Goal: Task Accomplishment & Management: Manage account settings

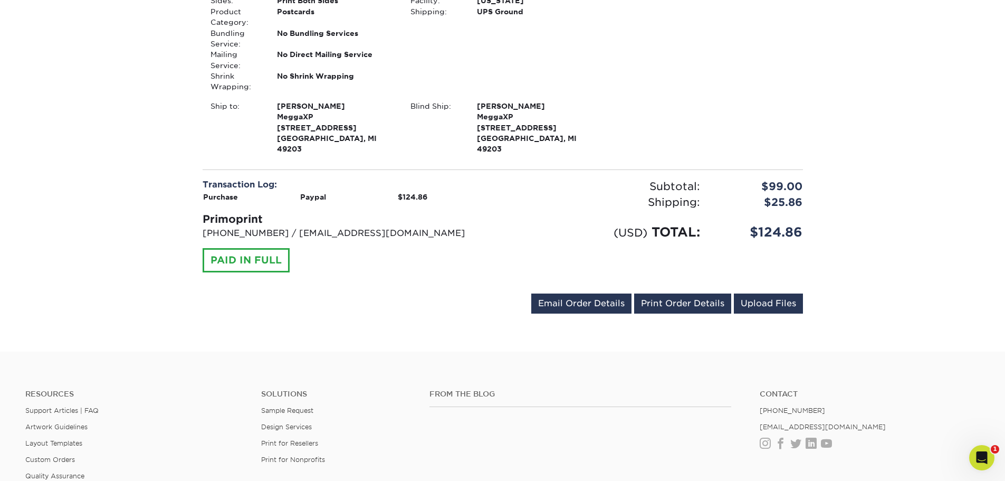
scroll to position [369, 0]
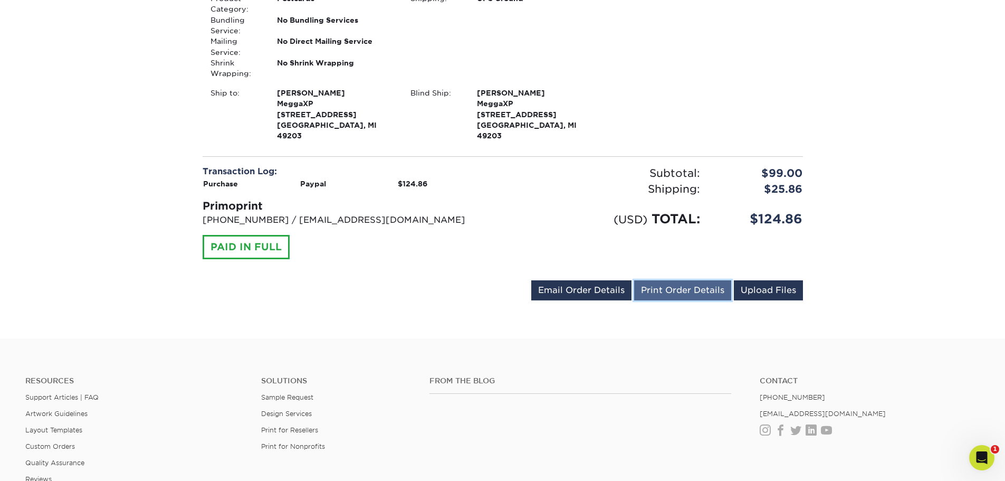
click at [673, 280] on link "Print Order Details" at bounding box center [682, 290] width 97 height 20
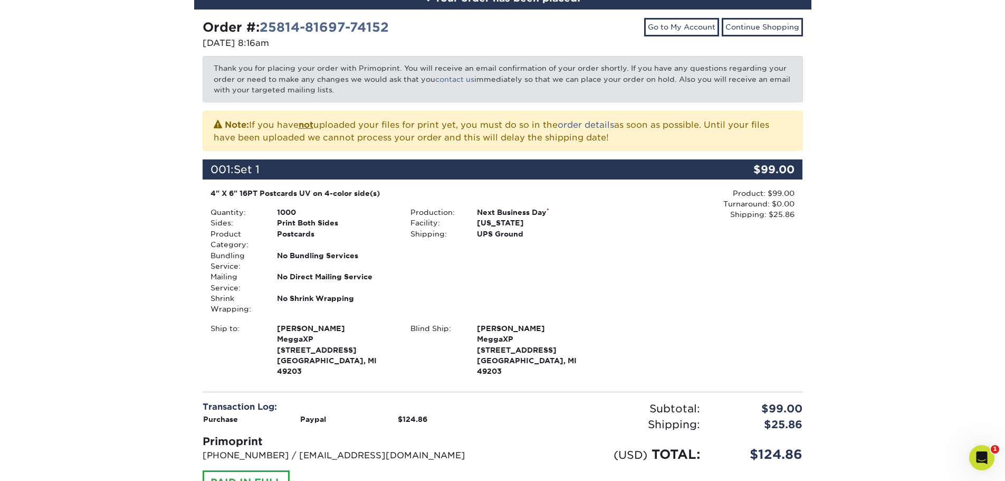
scroll to position [0, 0]
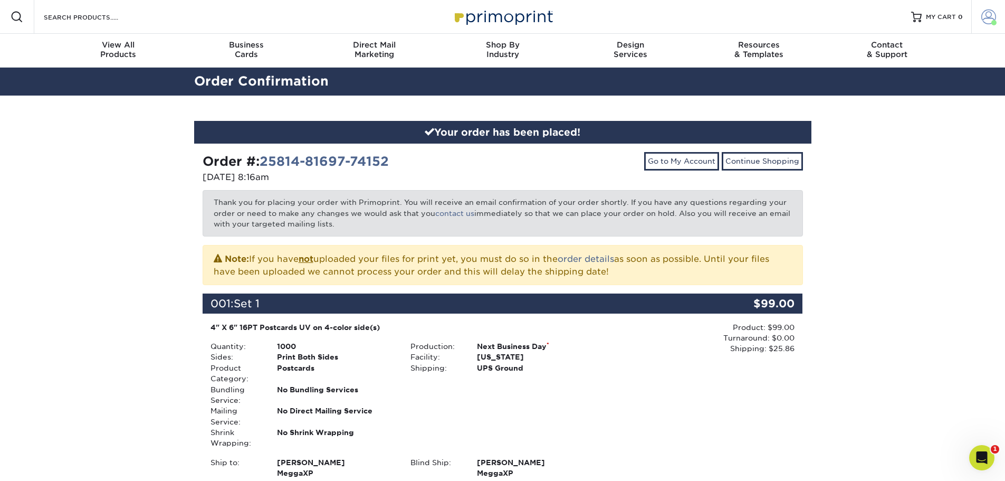
click at [986, 13] on span at bounding box center [988, 16] width 15 height 15
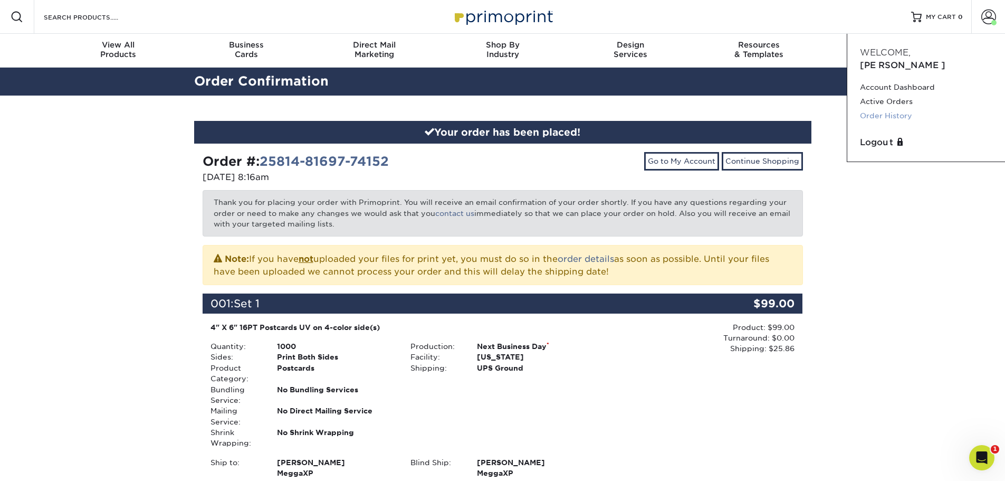
click at [889, 109] on link "Order History" at bounding box center [926, 116] width 132 height 14
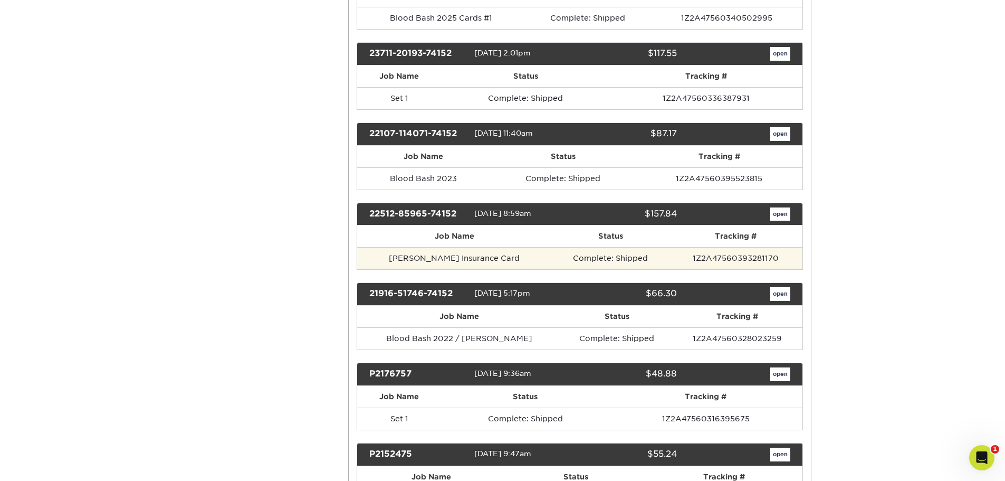
scroll to position [317, 0]
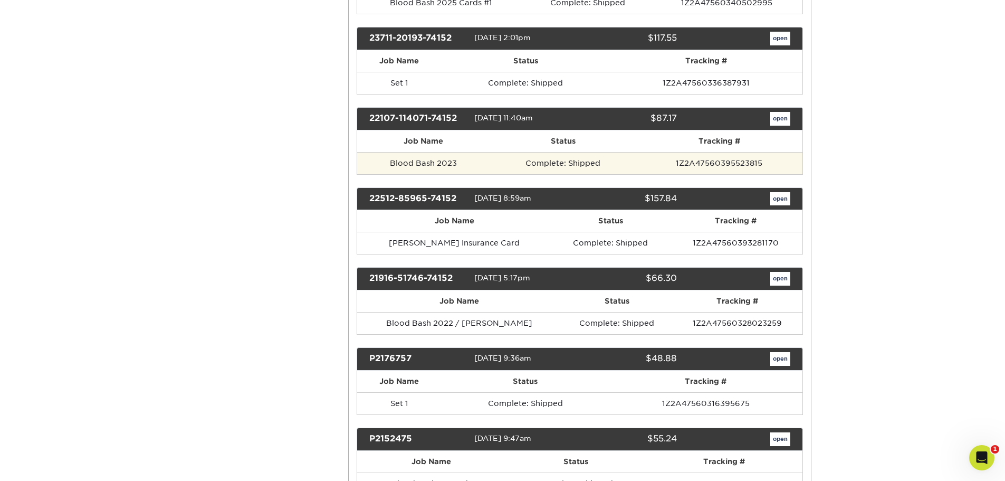
click at [431, 160] on td "Blood Bash 2023" at bounding box center [423, 163] width 133 height 22
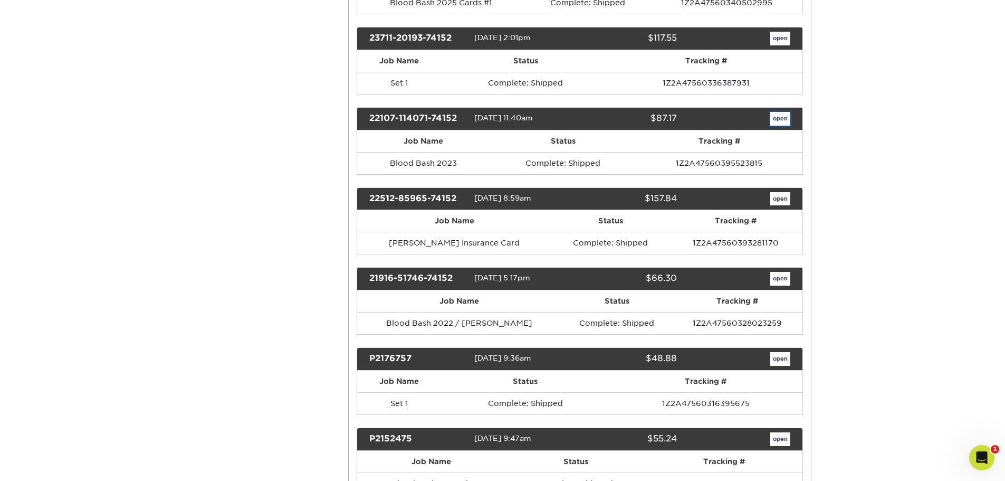
click at [776, 119] on link "open" at bounding box center [780, 119] width 20 height 14
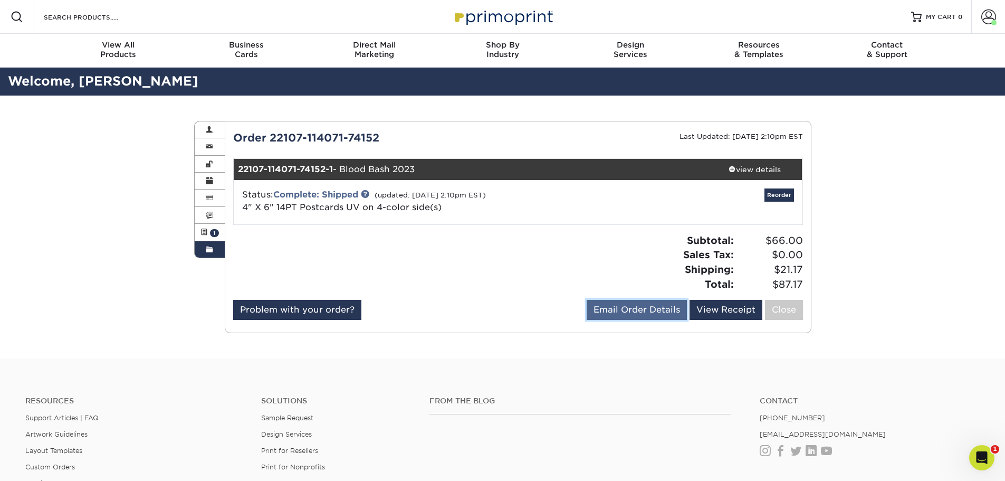
click at [645, 303] on link "Email Order Details" at bounding box center [637, 310] width 100 height 20
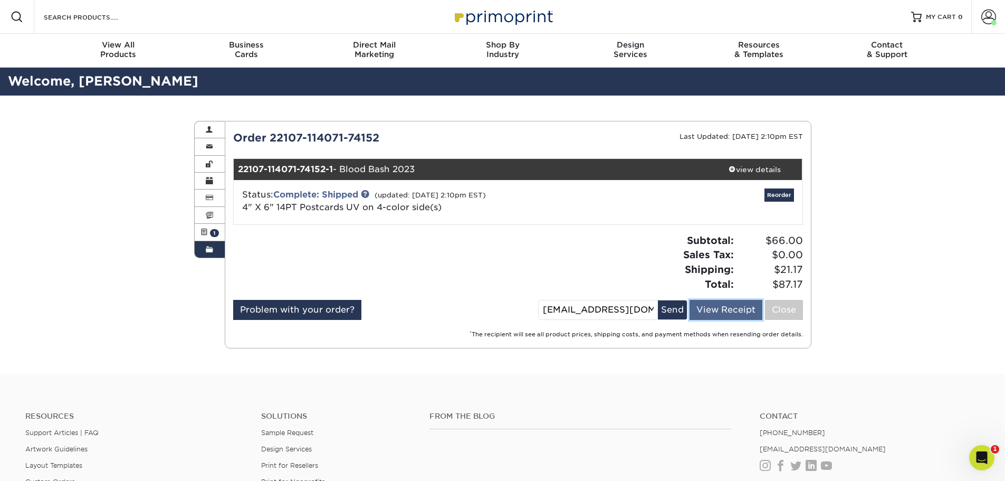
click at [715, 303] on link "View Receipt" at bounding box center [726, 310] width 73 height 20
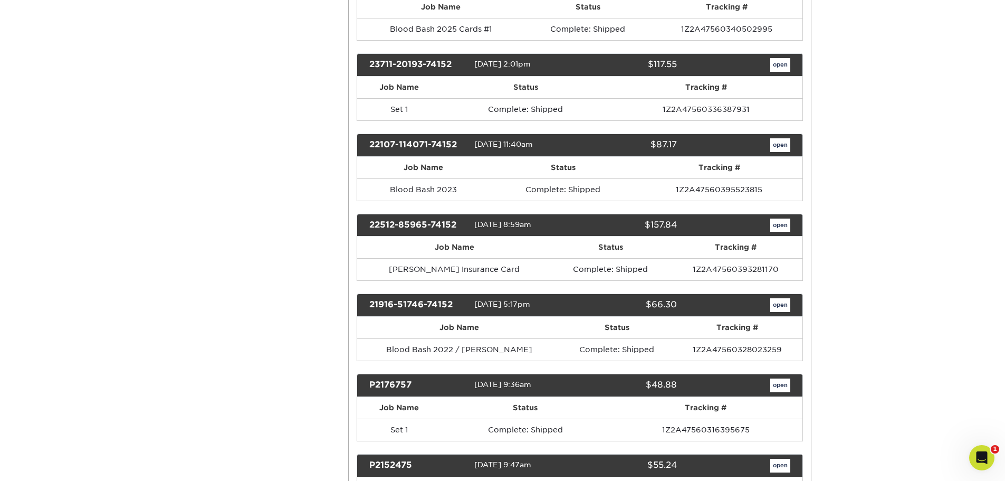
scroll to position [369, 0]
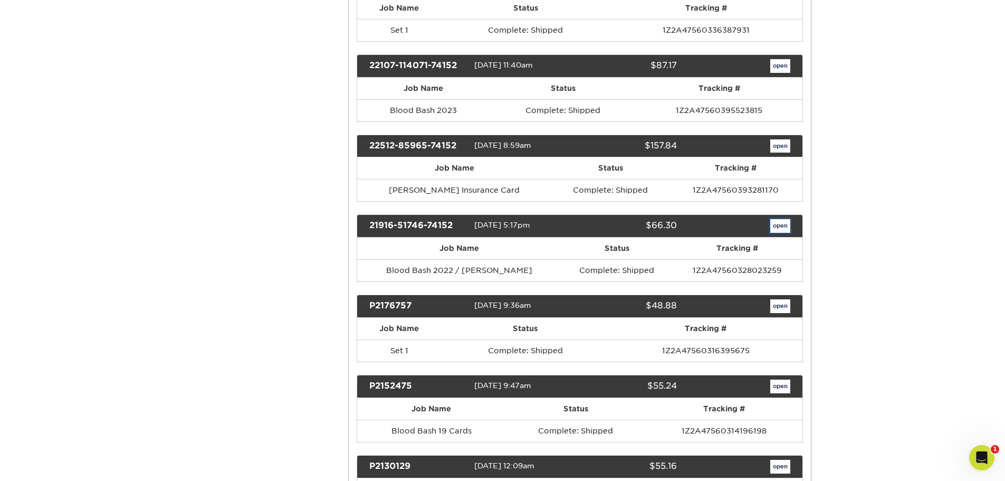
click at [777, 226] on link "open" at bounding box center [780, 226] width 20 height 14
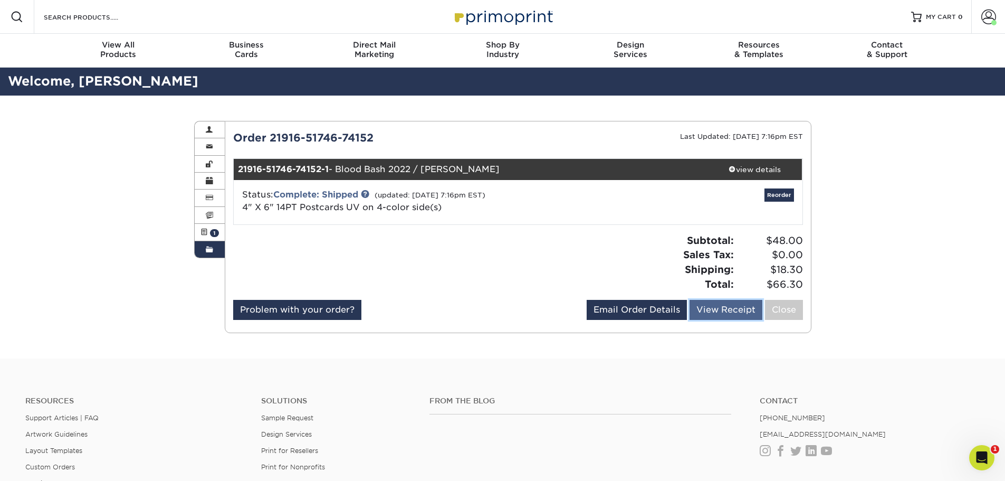
click at [715, 316] on link "View Receipt" at bounding box center [726, 310] width 73 height 20
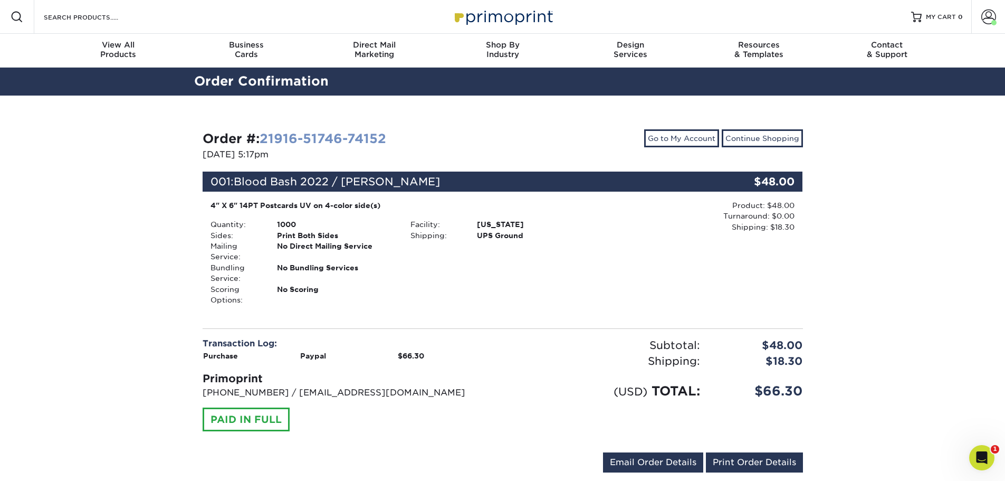
click at [320, 138] on link "21916-51746-74152" at bounding box center [323, 138] width 127 height 15
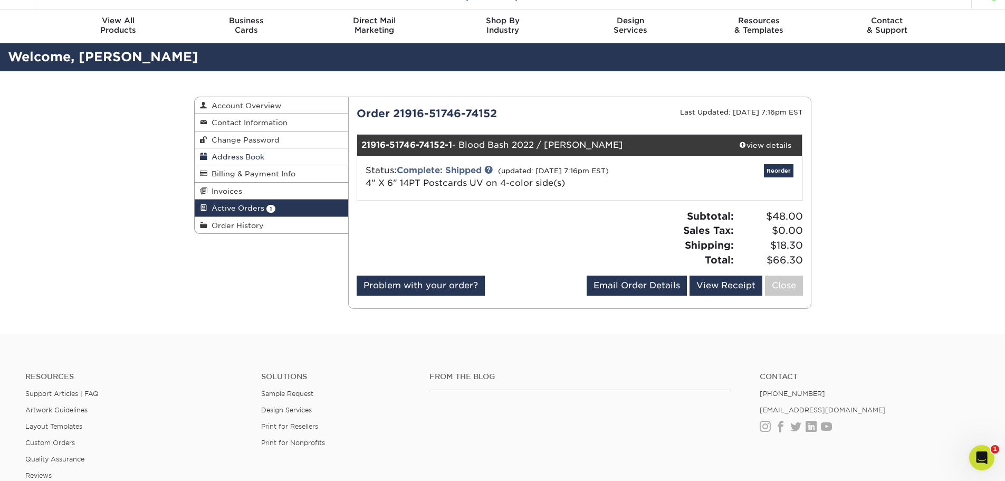
scroll to position [53, 0]
